Goal: Information Seeking & Learning: Find specific fact

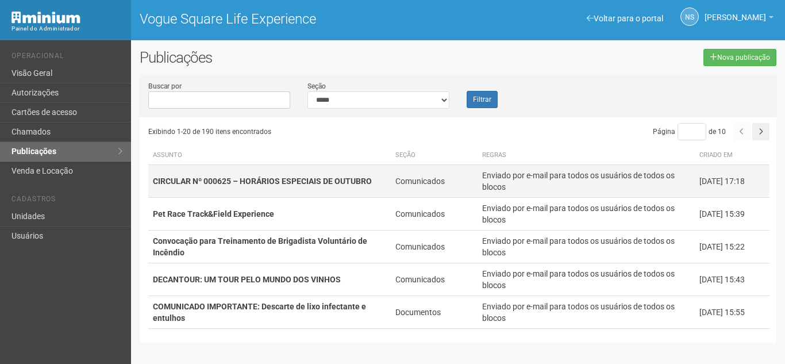
click at [241, 184] on strong "CIRCULAR Nº 000625 – HORÁRIOS ESPECIAIS DE OUTUBRO" at bounding box center [262, 180] width 219 height 9
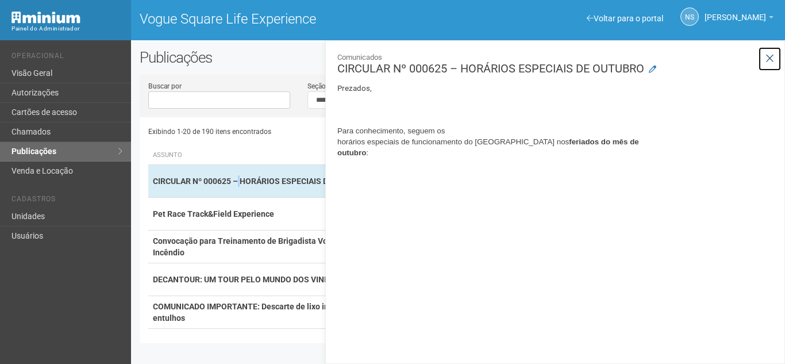
click at [769, 62] on icon at bounding box center [770, 58] width 9 height 11
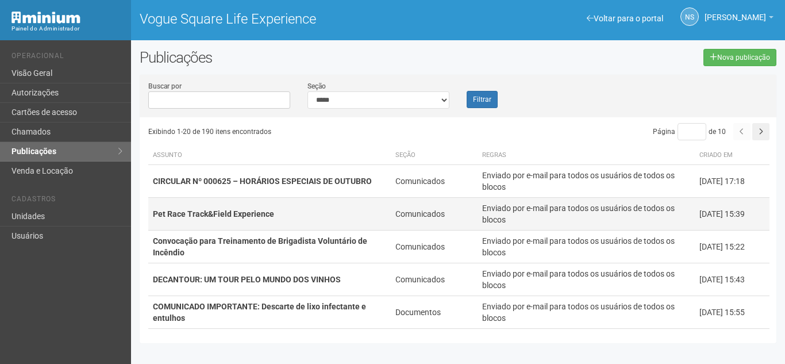
click at [204, 205] on td "Pet Race Track&Field Experience" at bounding box center [269, 214] width 243 height 33
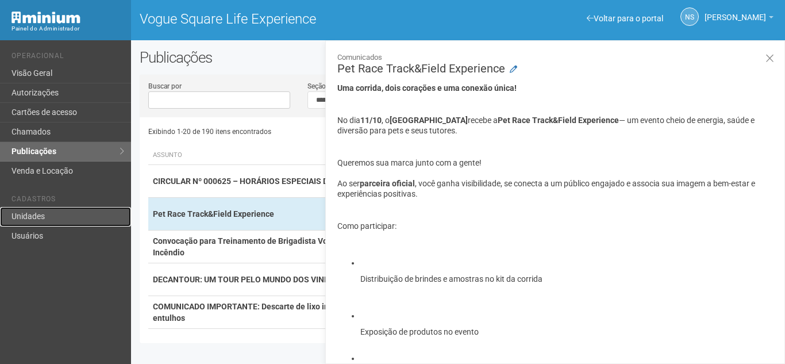
click at [86, 216] on link "Unidades" at bounding box center [65, 217] width 131 height 20
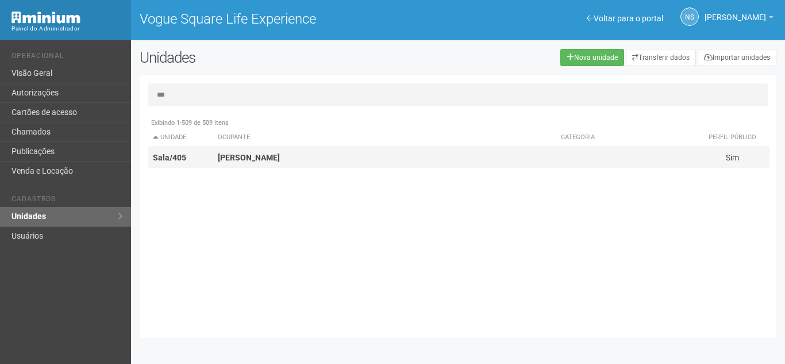
type input "***"
click at [258, 159] on strong "[PERSON_NAME]" at bounding box center [249, 157] width 62 height 9
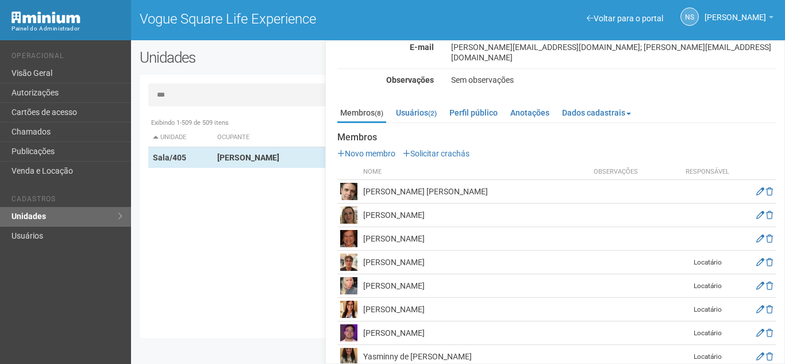
scroll to position [98, 0]
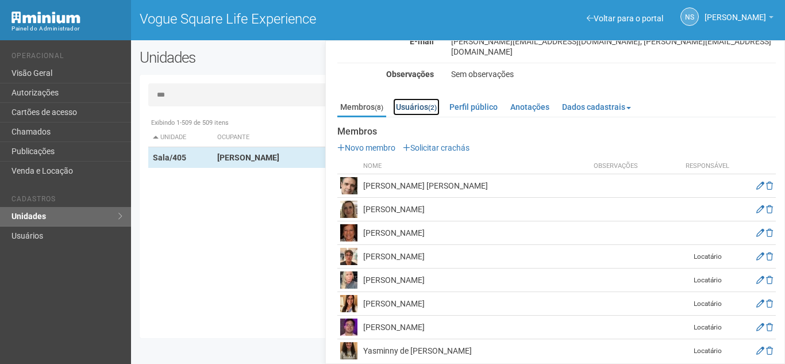
click at [420, 99] on link "Usuários (2)" at bounding box center [416, 106] width 47 height 17
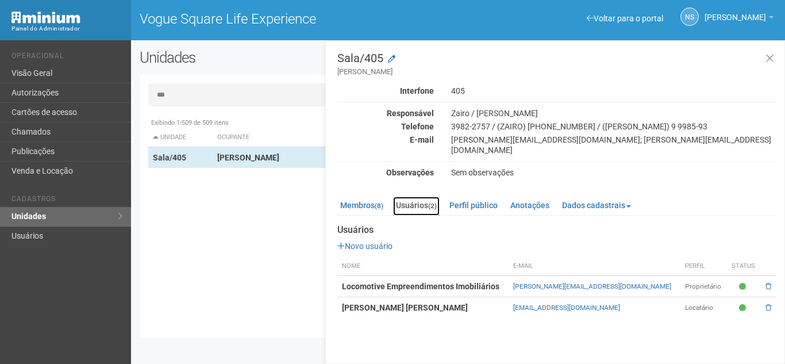
scroll to position [0, 0]
click at [582, 303] on link "[EMAIL_ADDRESS][PERSON_NAME][DOMAIN_NAME]" at bounding box center [566, 307] width 107 height 8
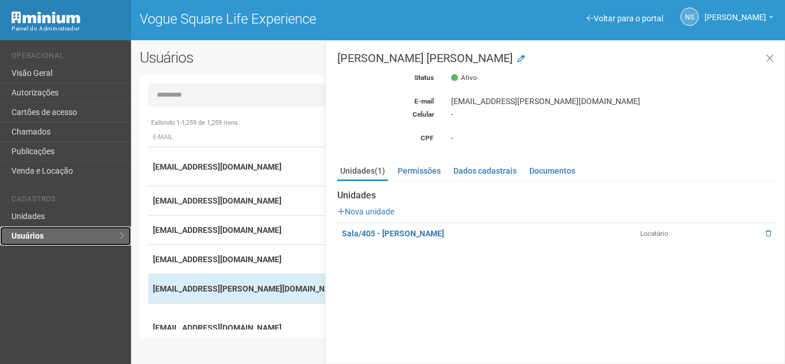
click at [72, 233] on link "Usuários" at bounding box center [65, 235] width 131 height 19
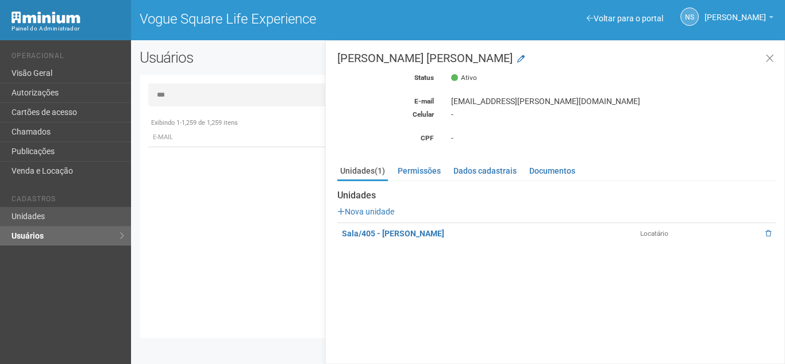
type input "***"
click at [39, 221] on link "Unidades" at bounding box center [65, 217] width 131 height 20
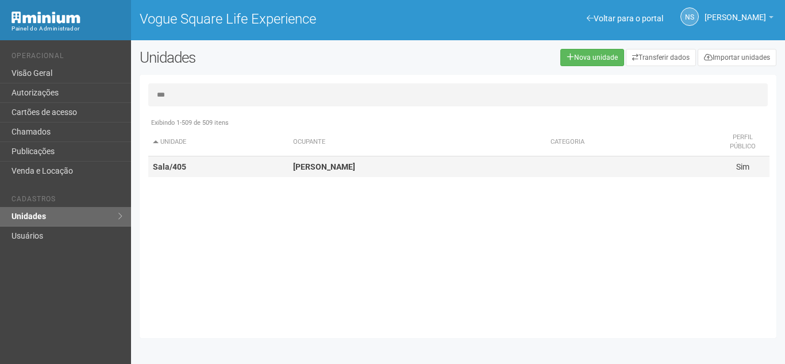
type input "***"
click at [309, 171] on td "Ivan Abadesso" at bounding box center [417, 166] width 257 height 21
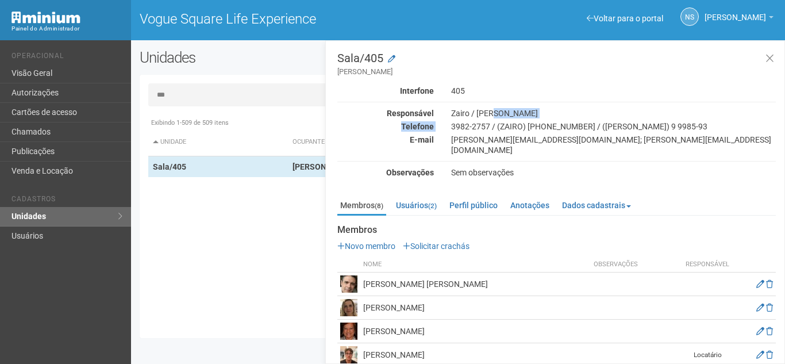
drag, startPoint x: 451, startPoint y: 123, endPoint x: 671, endPoint y: 118, distance: 219.6
click at [671, 118] on div "Interfone 405 Responsável Zairo / Ivan Telefone 3982-2757 / (ZAIRO) 9 9985-4198…" at bounding box center [556, 132] width 439 height 92
drag, startPoint x: 608, startPoint y: 124, endPoint x: 655, endPoint y: 122, distance: 46.6
click at [655, 122] on div "3982-2757 / (ZAIRO) 9 9985-4198 / (IVAN) 9 9985-93" at bounding box center [614, 126] width 342 height 10
drag, startPoint x: 530, startPoint y: 125, endPoint x: 553, endPoint y: 123, distance: 22.5
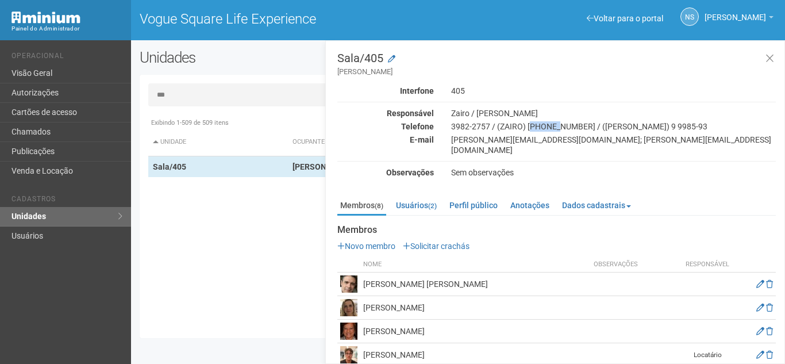
click at [553, 123] on div "3982-2757 / (ZAIRO) 9 9985-4198 / (IVAN) 9 9985-93" at bounding box center [614, 126] width 342 height 10
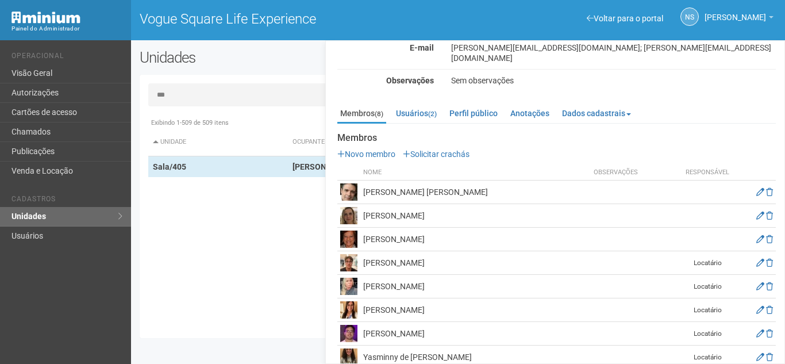
scroll to position [98, 0]
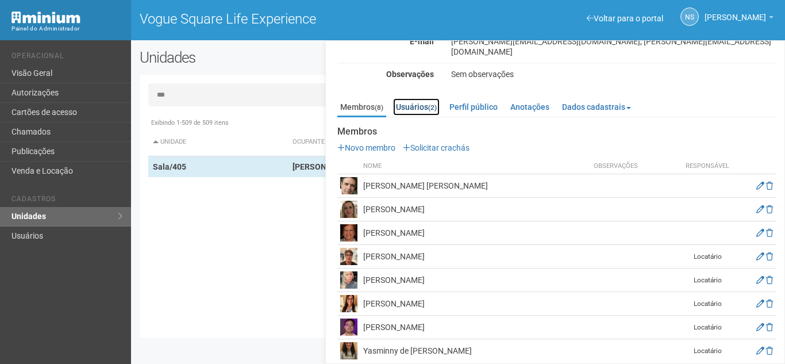
click at [417, 98] on link "Usuários (2)" at bounding box center [416, 106] width 47 height 17
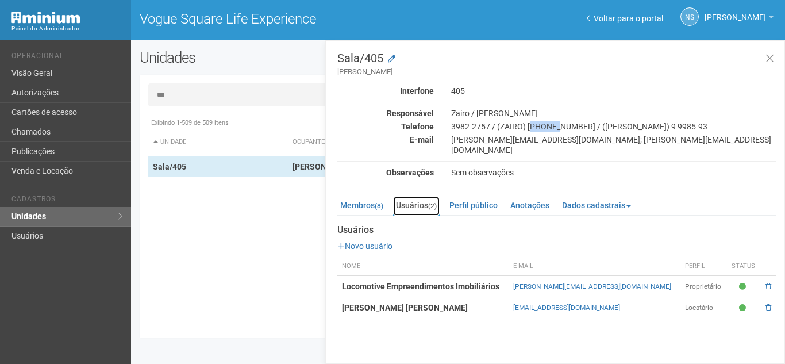
scroll to position [0, 0]
click at [367, 197] on link "Membros (8)" at bounding box center [361, 205] width 49 height 17
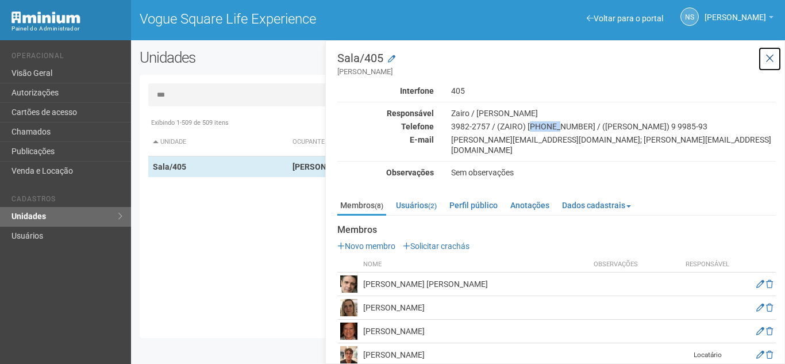
click at [770, 54] on icon at bounding box center [770, 58] width 9 height 11
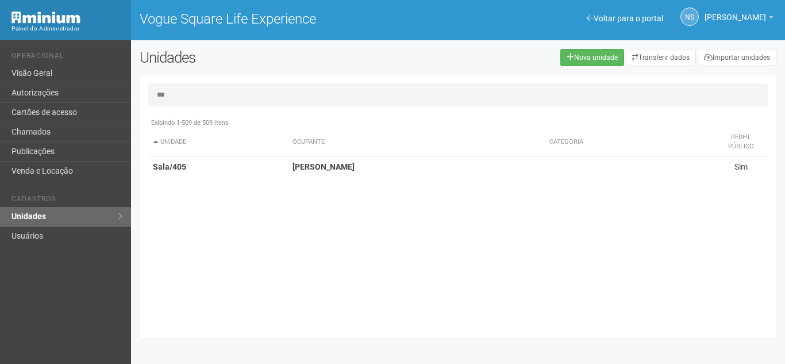
click at [382, 97] on input "***" at bounding box center [458, 94] width 620 height 23
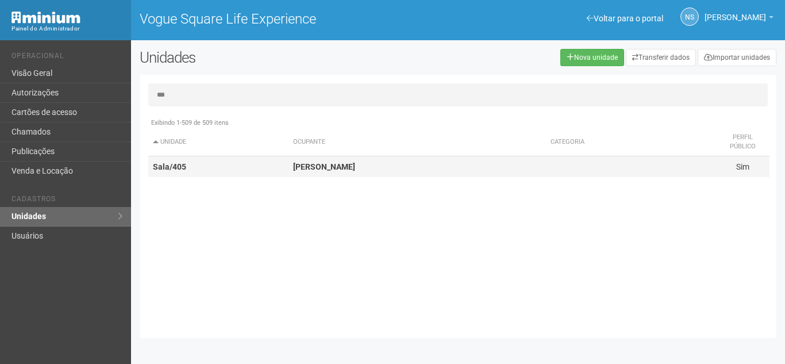
click at [263, 166] on td "Sala/405" at bounding box center [218, 166] width 140 height 21
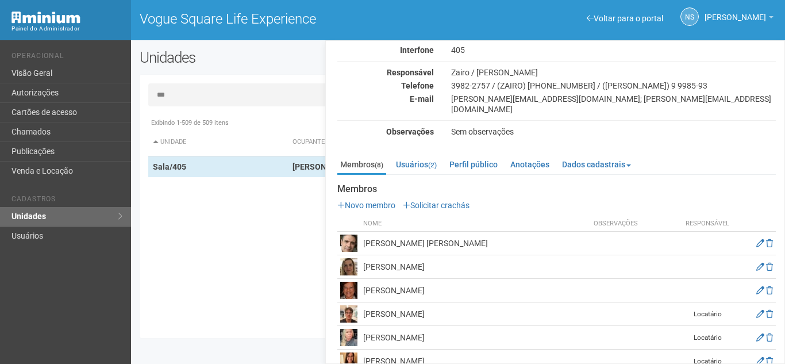
scroll to position [98, 0]
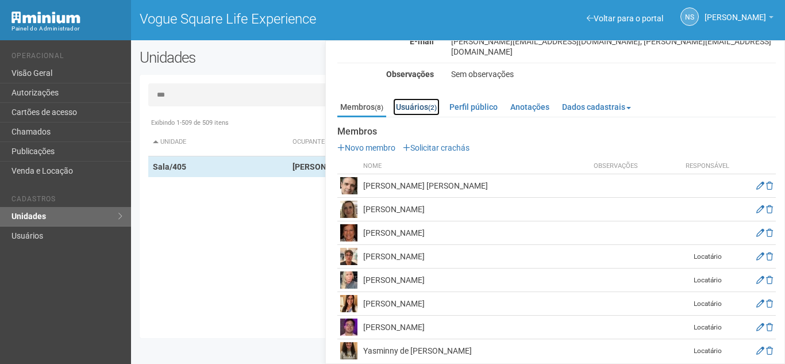
click at [413, 98] on link "Usuários (2)" at bounding box center [416, 106] width 47 height 17
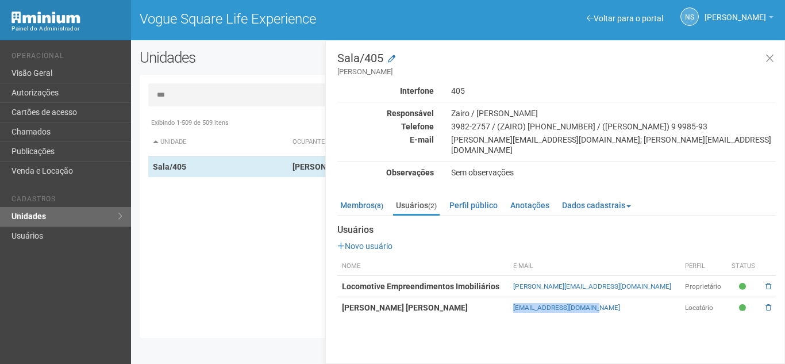
drag, startPoint x: 543, startPoint y: 298, endPoint x: 639, endPoint y: 294, distance: 96.1
click at [639, 297] on td "abadesso.ivan@gmail.com" at bounding box center [595, 307] width 172 height 21
drag, startPoint x: 764, startPoint y: 55, endPoint x: 672, endPoint y: 45, distance: 92.5
click at [764, 55] on button at bounding box center [770, 59] width 24 height 25
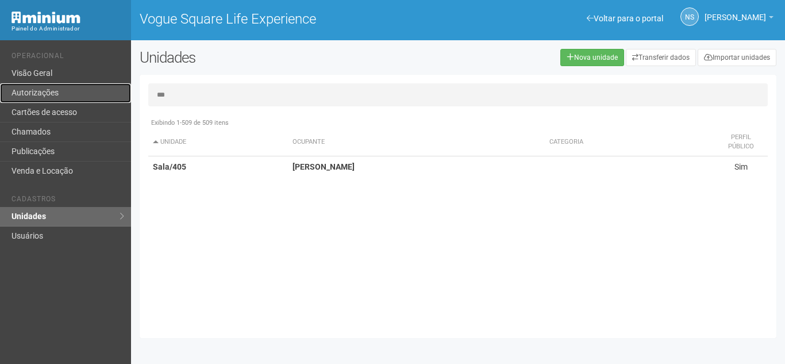
click at [44, 98] on link "Autorizações" at bounding box center [65, 93] width 131 height 20
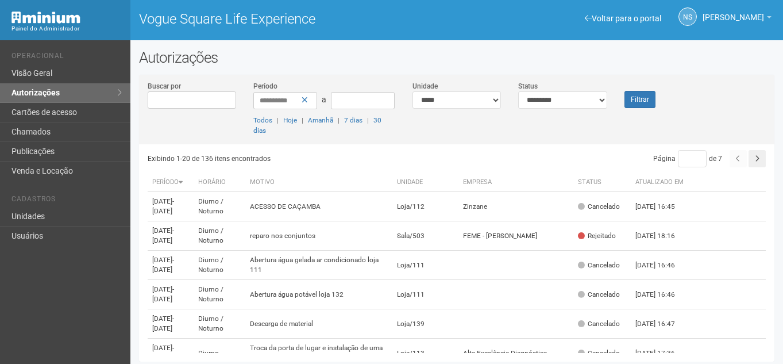
select select "*"
click at [641, 101] on button "Filtrar" at bounding box center [640, 99] width 31 height 17
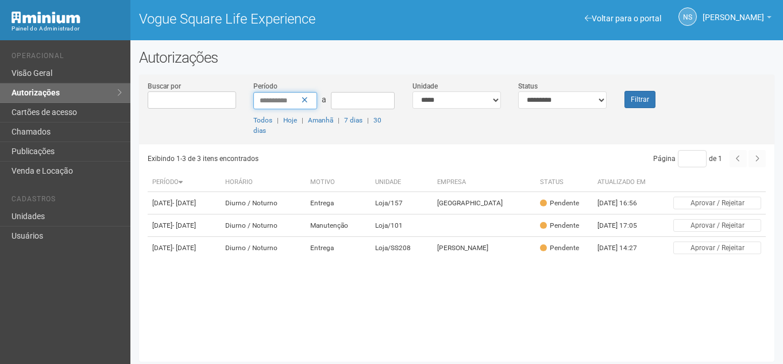
click at [309, 102] on input "**********" at bounding box center [285, 100] width 64 height 17
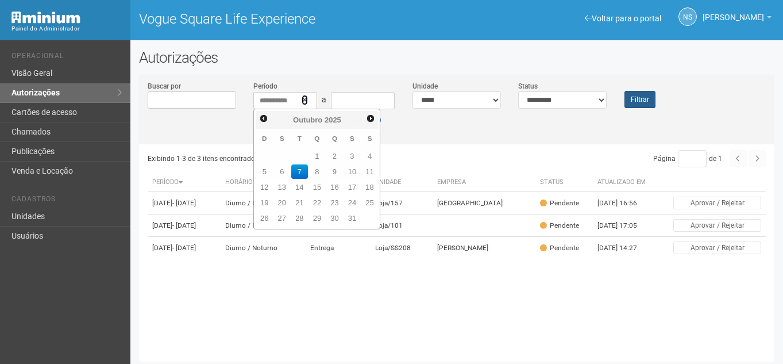
drag, startPoint x: 307, startPoint y: 99, endPoint x: 629, endPoint y: 92, distance: 322.5
click at [309, 99] on div "**********" at bounding box center [323, 100] width 141 height 18
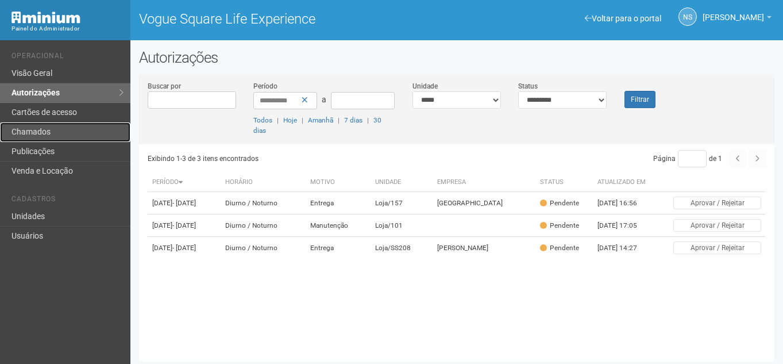
click at [95, 124] on link "Chamados" at bounding box center [65, 132] width 130 height 20
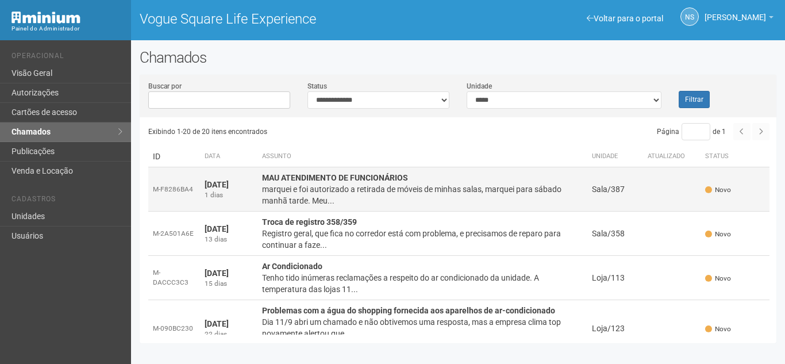
click at [339, 191] on div "marquei e foi autorizado a retirada de móveis de minhas salas, marquei para sáb…" at bounding box center [422, 194] width 321 height 23
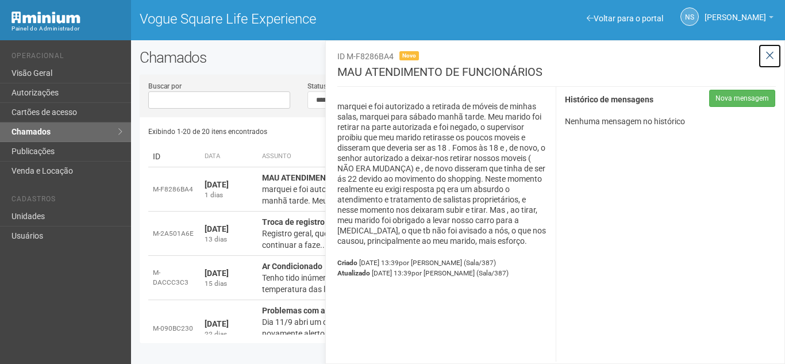
click at [766, 57] on icon at bounding box center [770, 55] width 9 height 11
